Goal: Check status: Check status

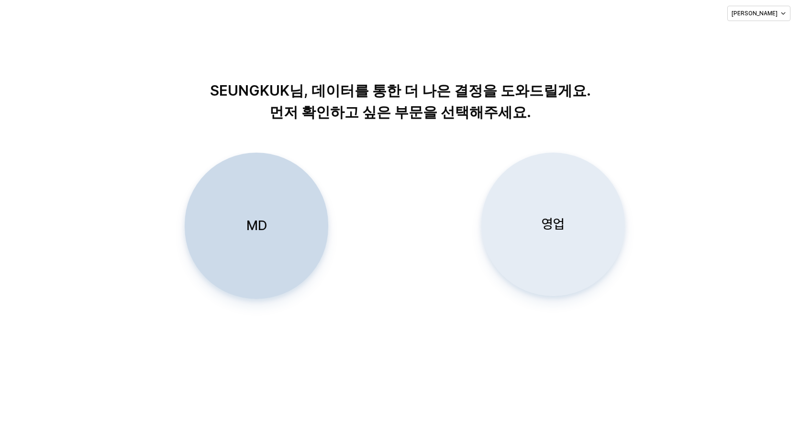
click at [558, 224] on p "영업" at bounding box center [553, 224] width 23 height 18
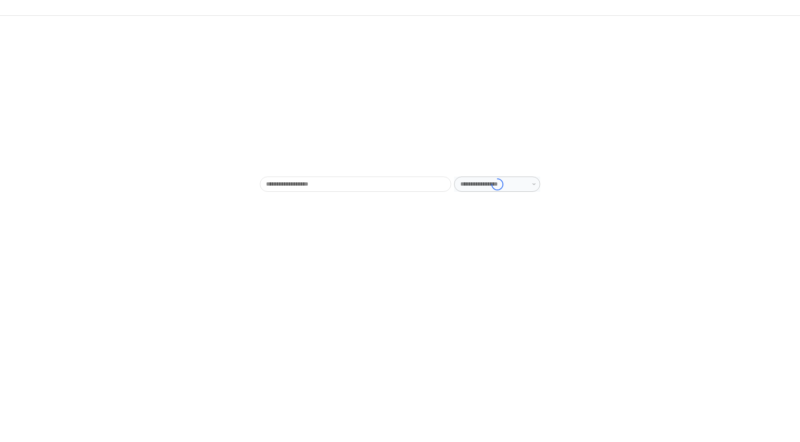
type input "******"
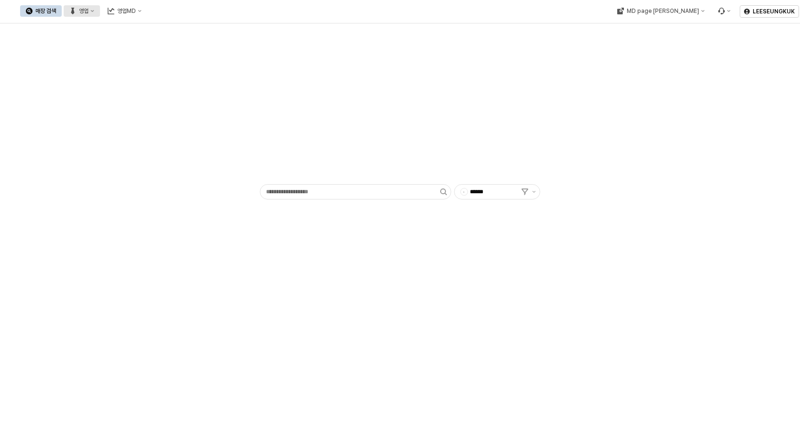
click at [88, 13] on div "영업" at bounding box center [84, 11] width 10 height 7
click at [186, 29] on div "목표매출 달성현황" at bounding box center [188, 29] width 51 height 8
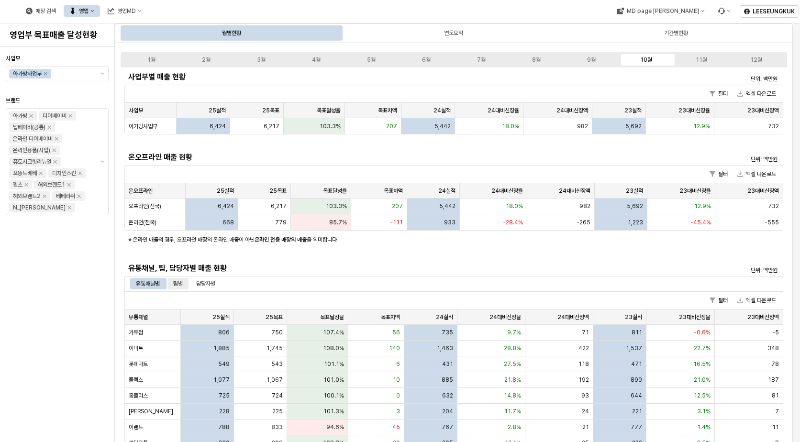
click at [182, 284] on div "팀별" at bounding box center [178, 283] width 10 height 11
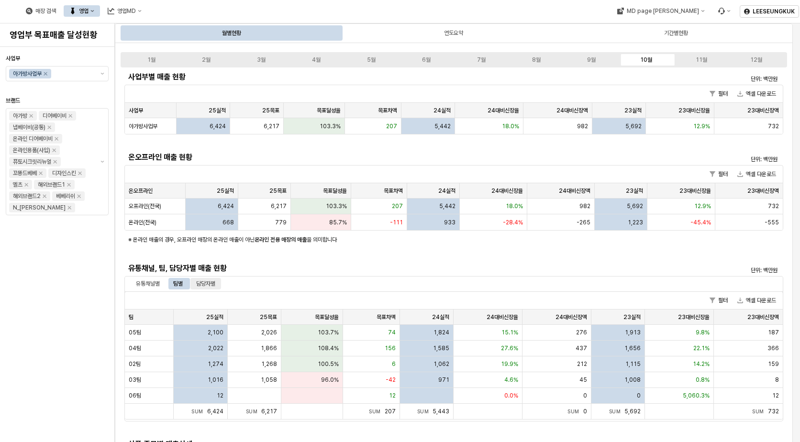
click at [211, 285] on div "담당자별" at bounding box center [205, 283] width 19 height 11
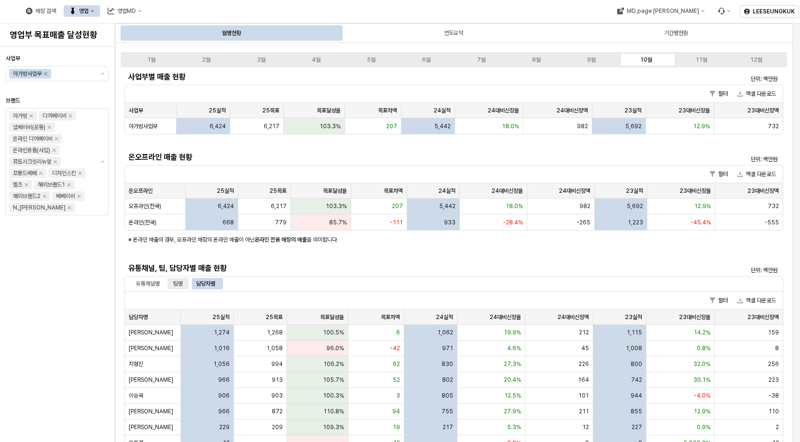
click at [176, 285] on div "팀별" at bounding box center [178, 283] width 10 height 11
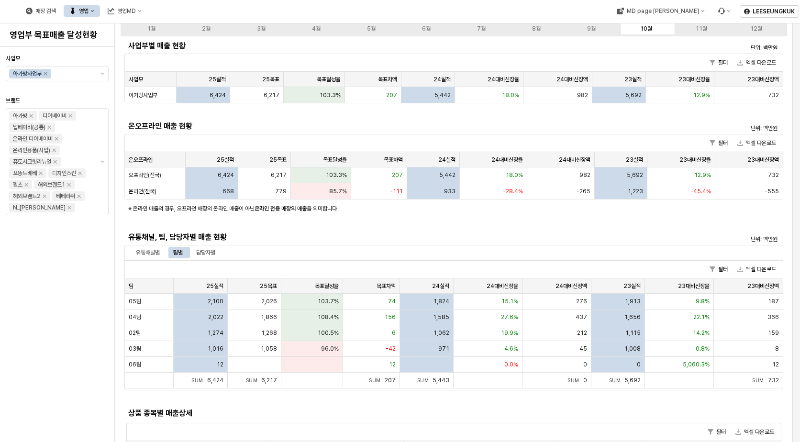
scroll to position [48, 0]
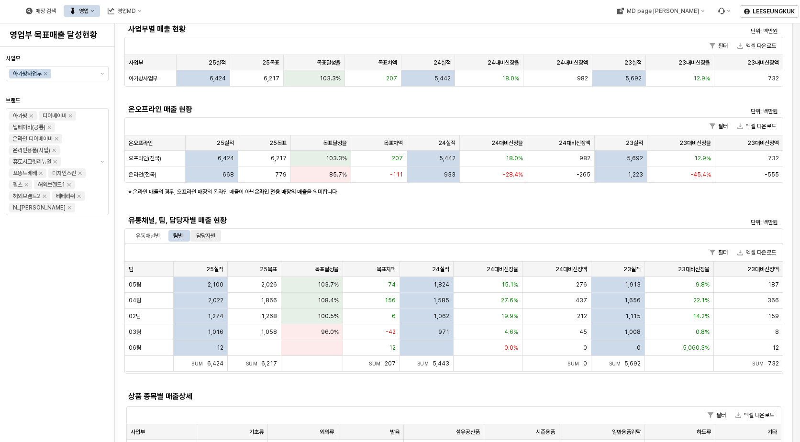
click at [215, 231] on div "담당자별" at bounding box center [205, 235] width 19 height 11
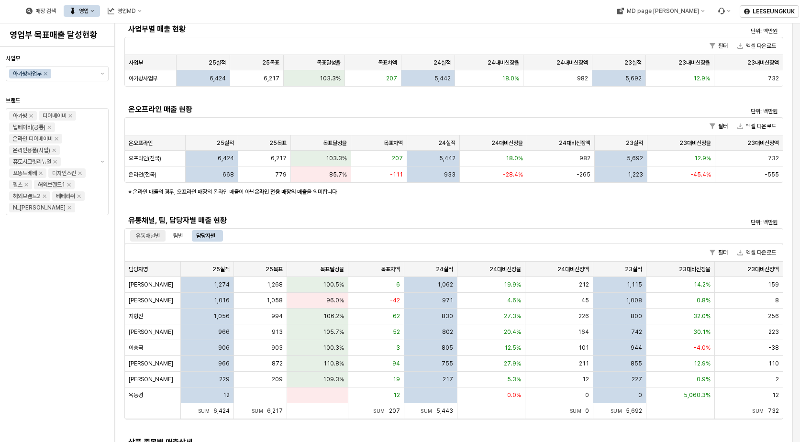
click at [148, 235] on div "유통채널별" at bounding box center [148, 235] width 24 height 11
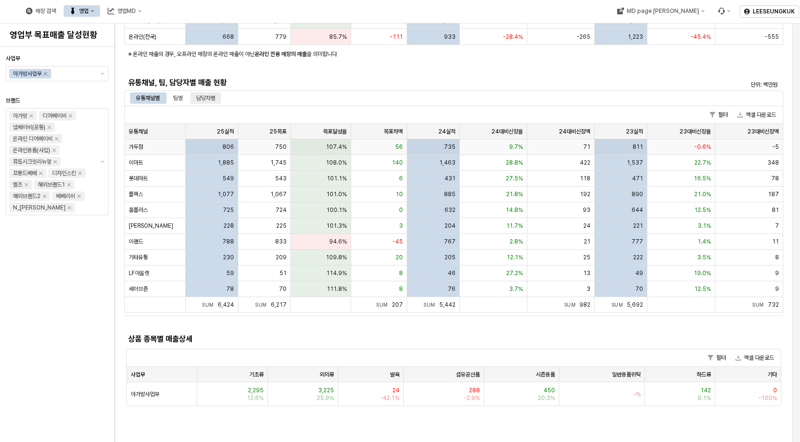
scroll to position [191, 0]
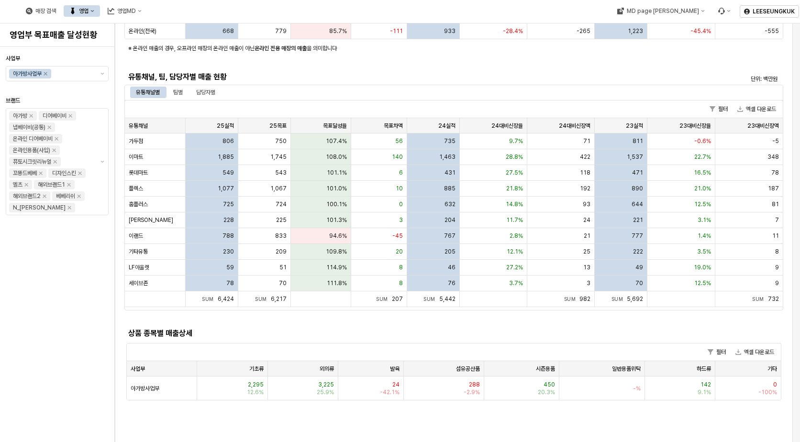
click at [491, 84] on div "유통채널, 팀, 담당자별 매출 현황" at bounding box center [371, 76] width 494 height 15
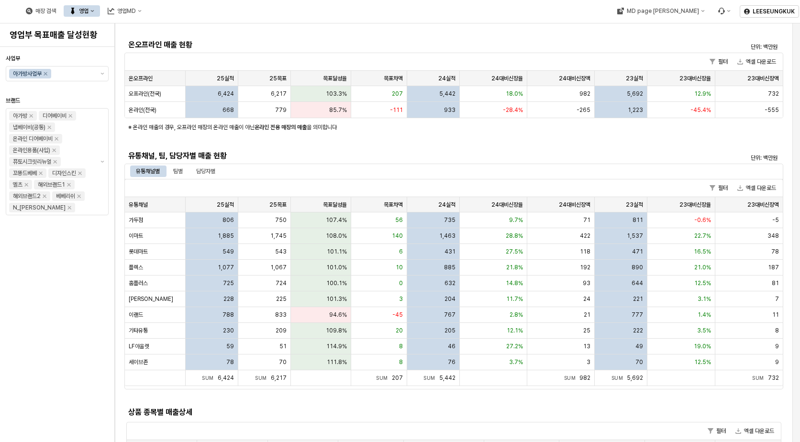
scroll to position [0, 0]
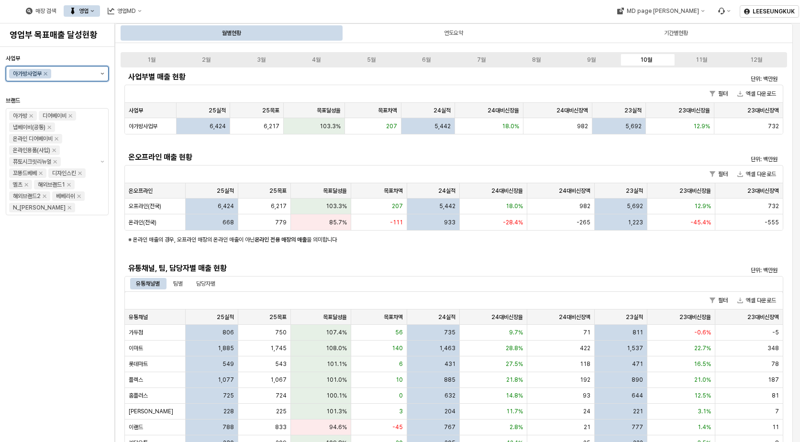
click at [101, 75] on button "제안 사항 표시" at bounding box center [102, 73] width 11 height 14
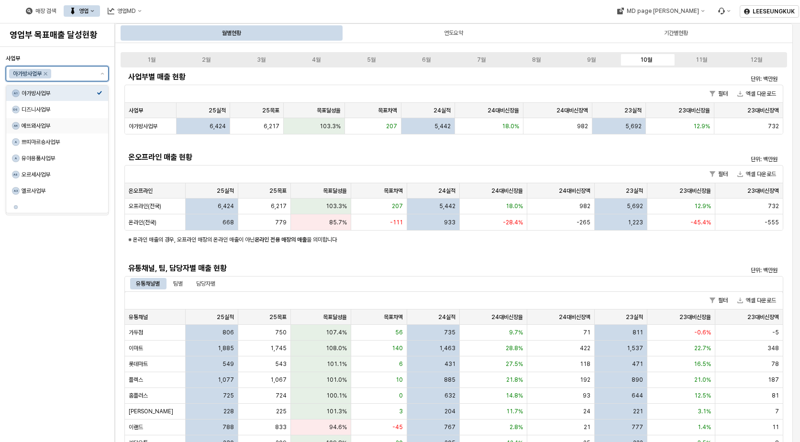
click at [37, 122] on div "A4 에뜨와사업부" at bounding box center [54, 126] width 85 height 10
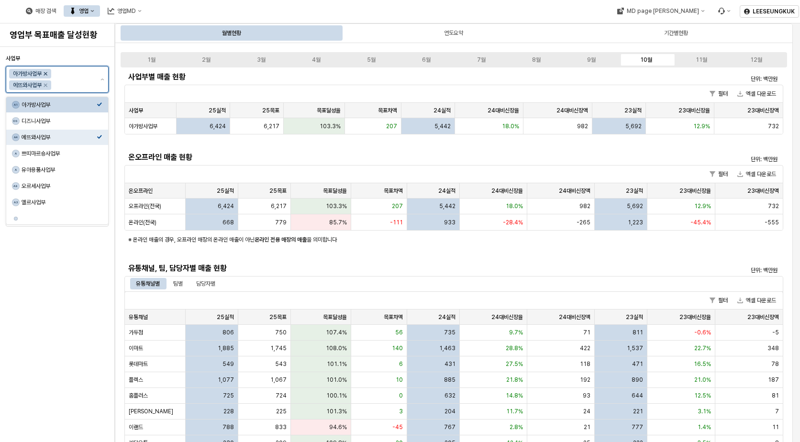
click at [45, 74] on icon "Remove 아가방사업부" at bounding box center [46, 74] width 8 height 8
